Goal: Find contact information: Find contact information

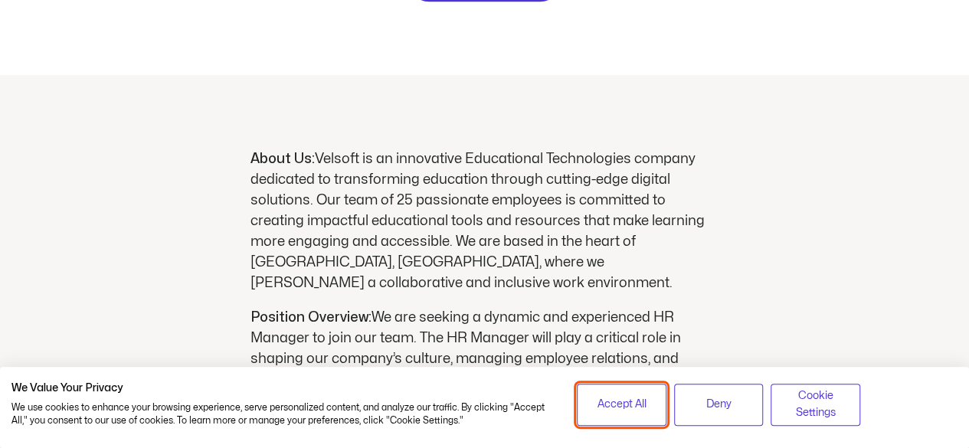
click at [608, 418] on button "Accept All" at bounding box center [622, 405] width 90 height 42
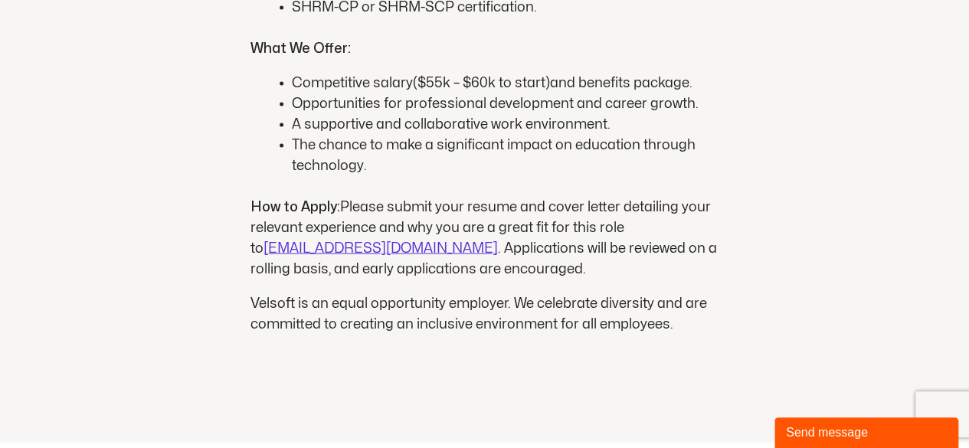
scroll to position [1568, 0]
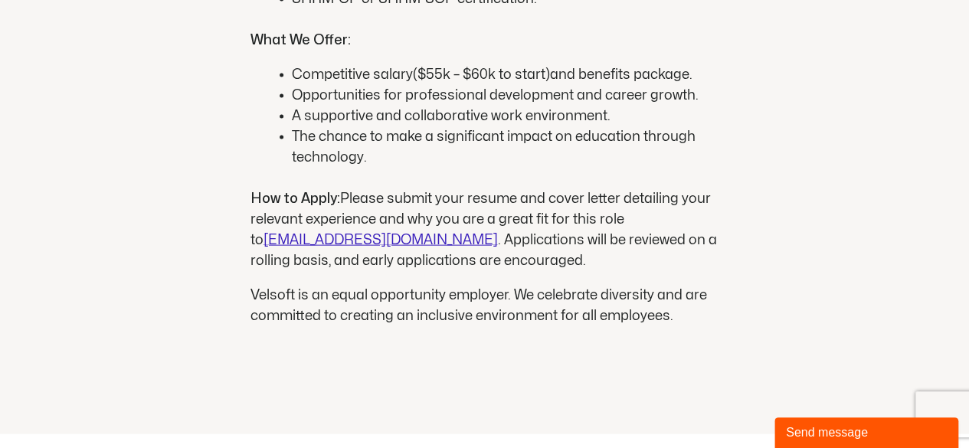
click at [327, 234] on span "[EMAIL_ADDRESS][DOMAIN_NAME]" at bounding box center [381, 240] width 234 height 13
drag, startPoint x: 238, startPoint y: 220, endPoint x: 384, endPoint y: 218, distance: 145.6
copy span "[EMAIL_ADDRESS][DOMAIN_NAME]"
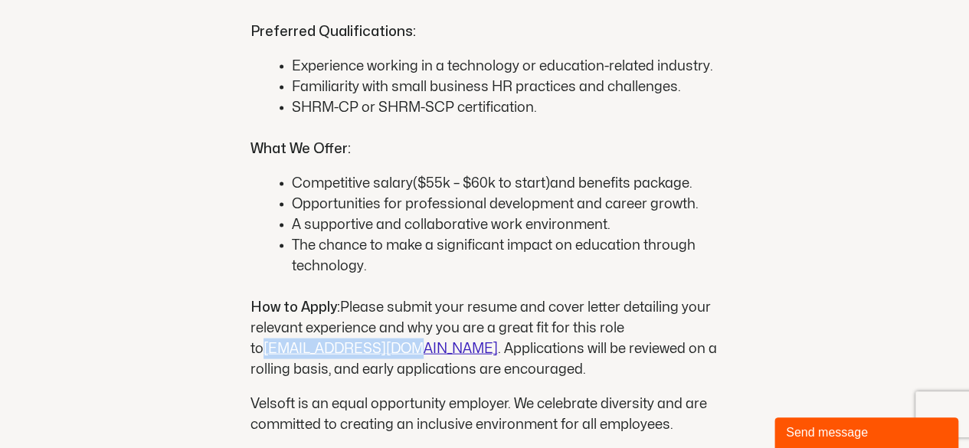
scroll to position [1421, 0]
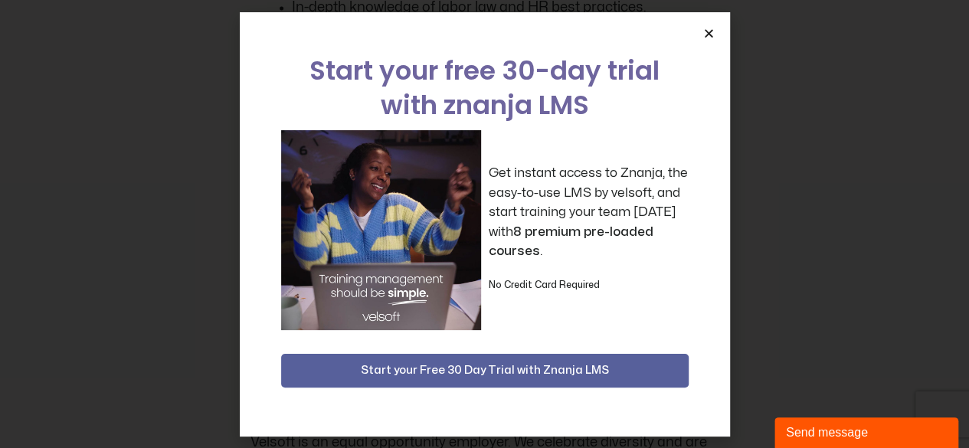
click at [710, 25] on div "Start your free 30-day trial with znanja LMS Get instant access to Znanja, the …" at bounding box center [485, 224] width 490 height 425
click at [707, 36] on icon "Close" at bounding box center [708, 33] width 11 height 11
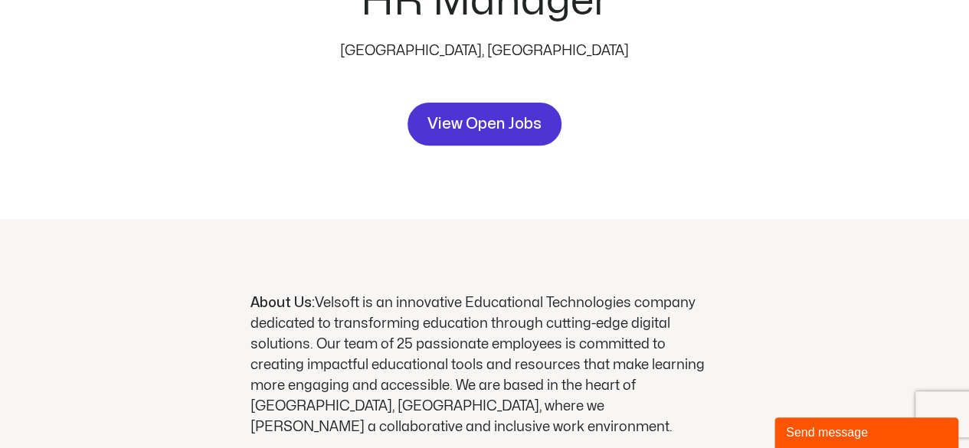
scroll to position [0, 0]
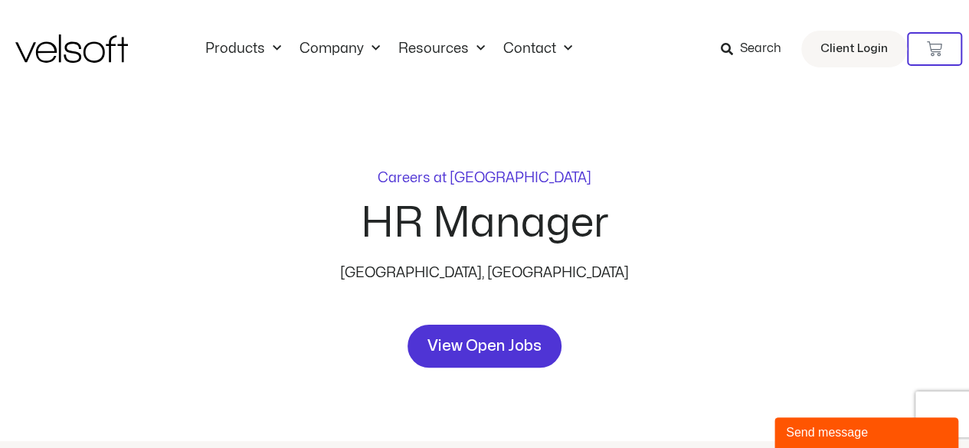
drag, startPoint x: 325, startPoint y: 212, endPoint x: 607, endPoint y: 229, distance: 282.5
click at [607, 229] on div "Careers at [GEOGRAPHIC_DATA] HR Manager [GEOGRAPHIC_DATA], [GEOGRAPHIC_DATA] Vi…" at bounding box center [485, 270] width 550 height 197
copy h2 "HR Manager"
